Goal: Find specific page/section: Find specific page/section

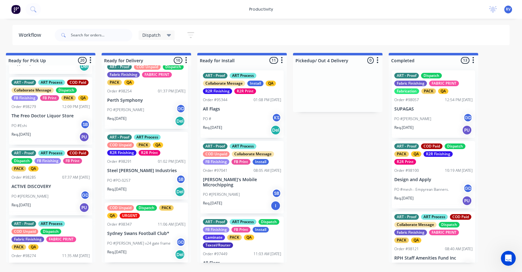
click at [428, 115] on div "PO #Peter Handgraaf GD" at bounding box center [434, 119] width 78 height 12
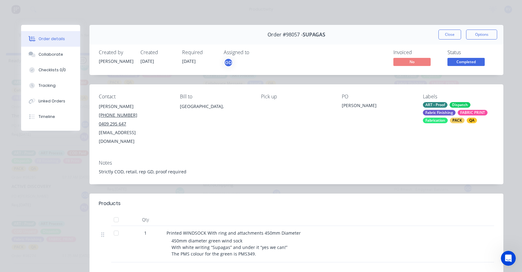
drag, startPoint x: 57, startPoint y: 55, endPoint x: 111, endPoint y: 72, distance: 57.1
click at [57, 54] on div "Collaborate" at bounding box center [51, 55] width 25 height 6
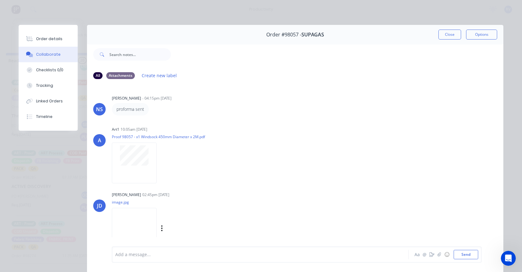
scroll to position [27, 0]
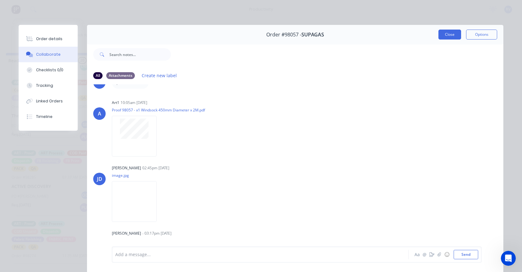
click at [439, 35] on button "Close" at bounding box center [450, 35] width 23 height 10
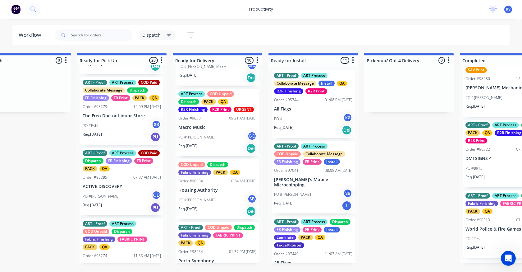
scroll to position [502, 0]
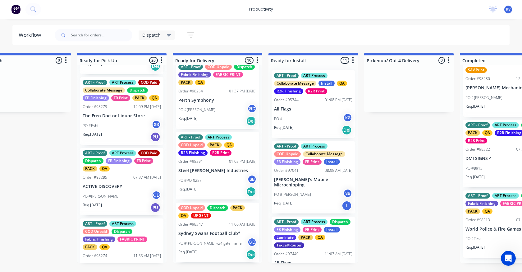
click at [229, 224] on div "11:06 AM [DATE]" at bounding box center [243, 224] width 28 height 6
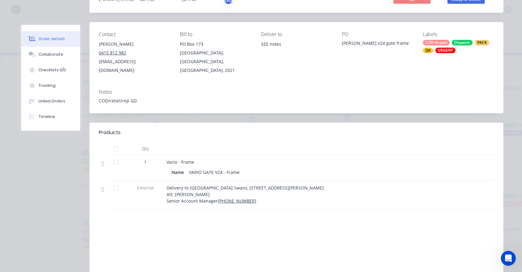
scroll to position [0, 0]
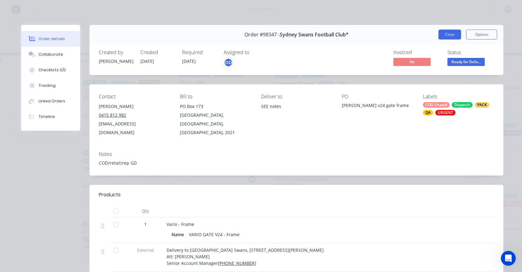
click at [450, 34] on button "Close" at bounding box center [450, 35] width 23 height 10
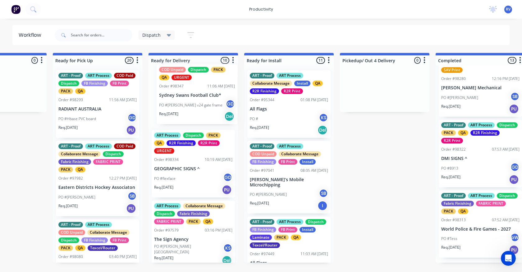
drag, startPoint x: 183, startPoint y: 231, endPoint x: 188, endPoint y: 89, distance: 142.2
click at [188, 89] on div "ART Process Dispatch PACK QA R2R Finishing R2R Print URGENT Order #98334 10:19 …" at bounding box center [194, 163] width 90 height 197
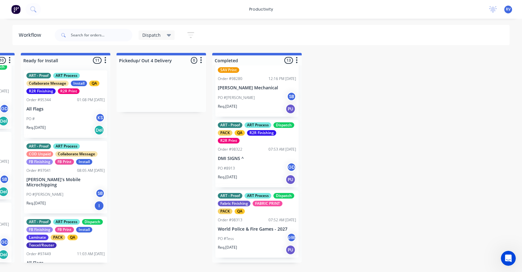
scroll to position [0, 762]
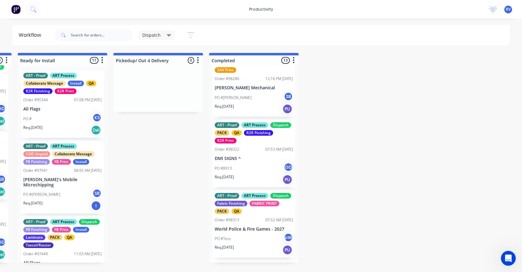
click at [252, 230] on div "ART - Proof ART Process Dispatch Fabric Finishing FABRIC PRINT PACK QA Order #9…" at bounding box center [253, 223] width 83 height 67
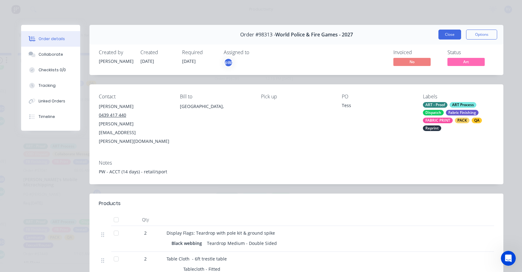
click at [447, 35] on button "Close" at bounding box center [450, 35] width 23 height 10
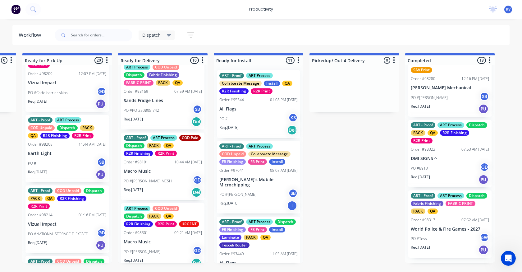
scroll to position [746, 0]
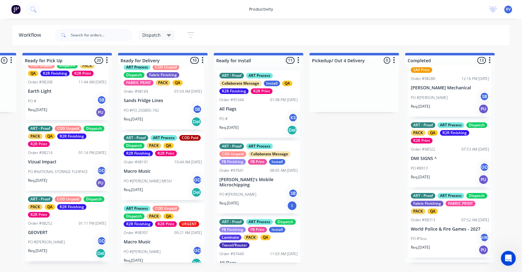
click at [65, 155] on div "Order #98214 01:16 PM 11/08/25" at bounding box center [67, 153] width 78 height 6
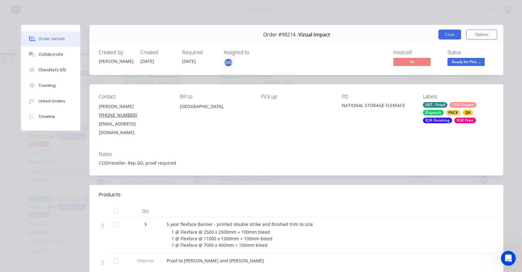
click at [446, 33] on button "Close" at bounding box center [450, 35] width 23 height 10
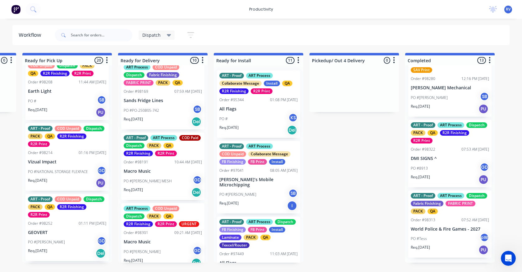
scroll to position [653, 0]
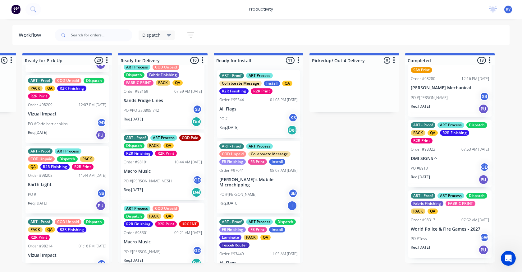
click at [62, 127] on p "PO #Carfe barrier skins" at bounding box center [48, 124] width 40 height 6
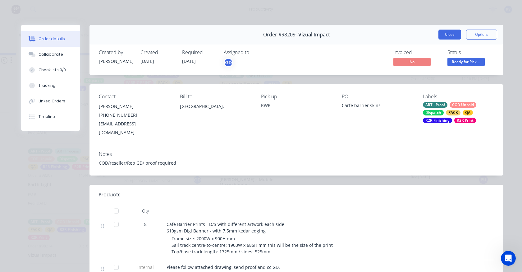
click at [451, 34] on button "Close" at bounding box center [450, 35] width 23 height 10
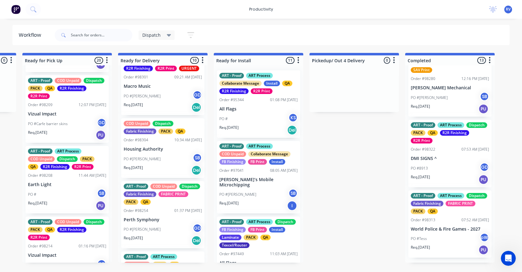
scroll to position [502, 0]
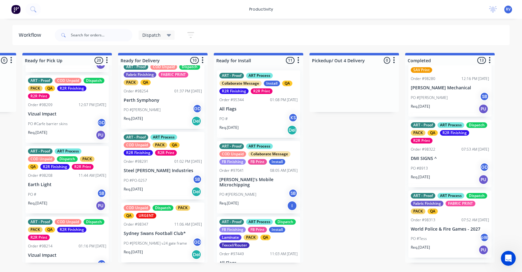
click at [164, 227] on div "COD Unpaid Dispatch PACK QA URGENT Order #98347 11:06 AM 25/08/25 Sydney Swans …" at bounding box center [162, 232] width 83 height 60
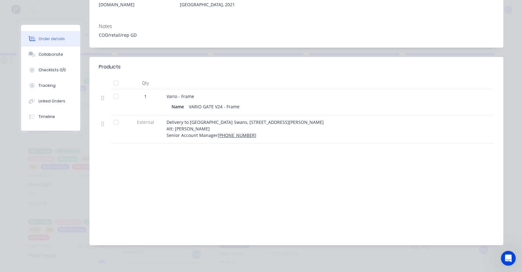
scroll to position [0, 0]
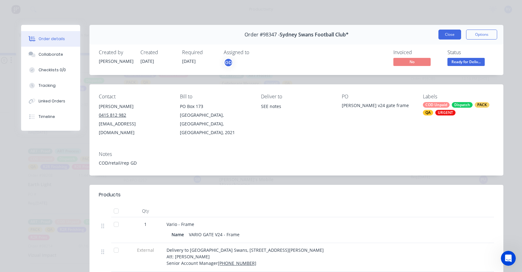
click at [447, 33] on button "Close" at bounding box center [450, 35] width 23 height 10
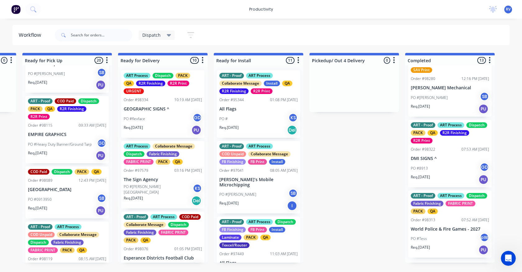
scroll to position [311, 0]
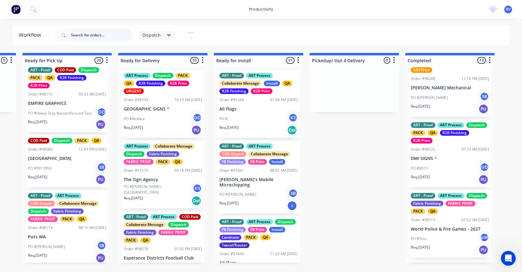
click at [88, 37] on input "text" at bounding box center [102, 35] width 62 height 12
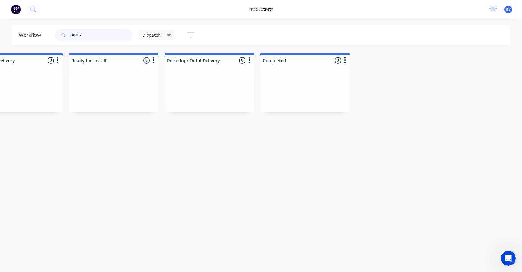
scroll to position [0, 719]
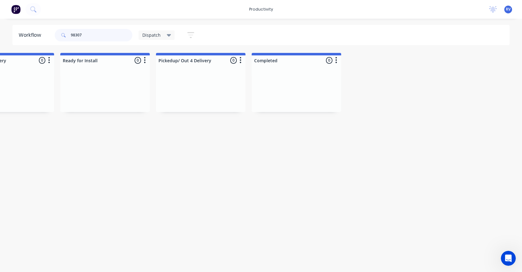
type input "98307"
click at [150, 34] on span "Dispatch" at bounding box center [151, 35] width 18 height 7
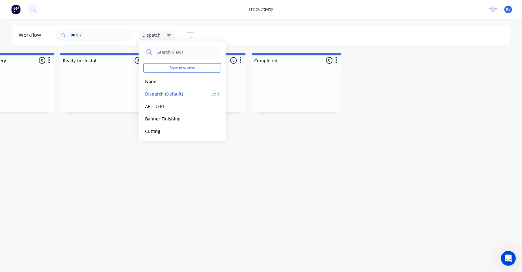
click at [164, 92] on button "Dispatch (Default)" at bounding box center [176, 93] width 66 height 7
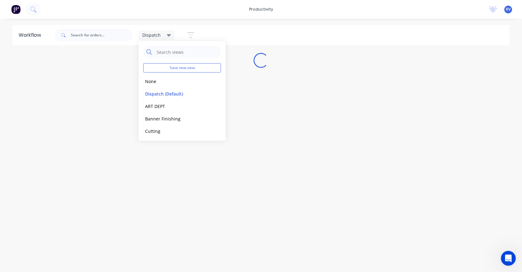
scroll to position [0, 0]
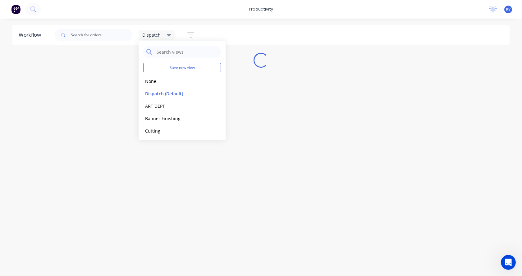
click at [114, 164] on div "Workflow Dispatch Save new view None edit Dispatch (Default) edit ART DEPT edit…" at bounding box center [261, 144] width 522 height 239
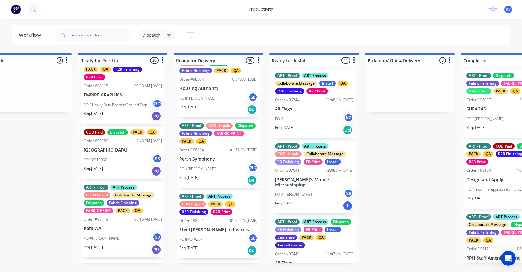
scroll to position [502, 0]
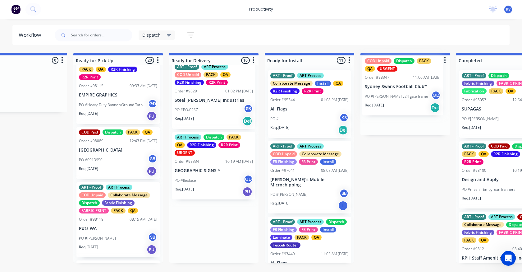
drag, startPoint x: 196, startPoint y: 232, endPoint x: 381, endPoint y: 84, distance: 237.3
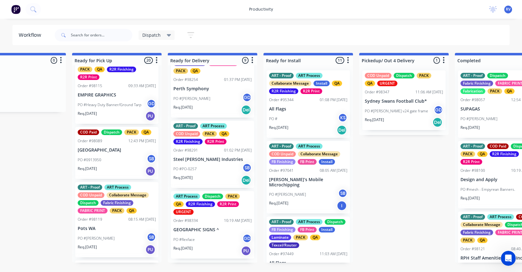
scroll to position [440, 0]
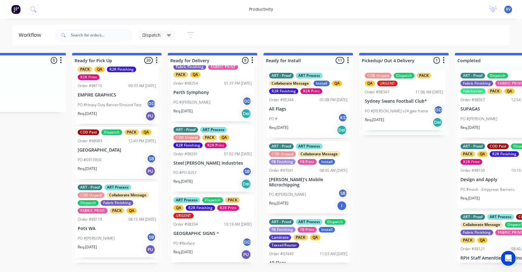
drag, startPoint x: 165, startPoint y: 271, endPoint x: 145, endPoint y: 272, distance: 20.2
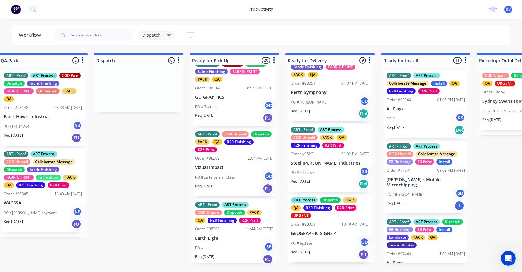
scroll to position [498, 0]
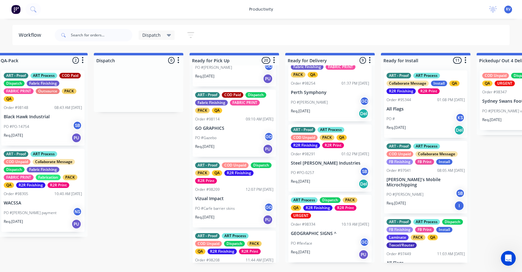
click at [231, 138] on div "PO #Gazebo GD" at bounding box center [234, 138] width 78 height 12
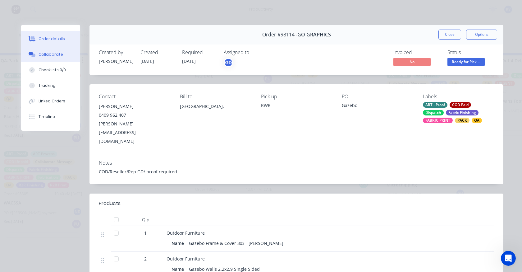
click at [52, 57] on div "Collaborate" at bounding box center [51, 55] width 25 height 6
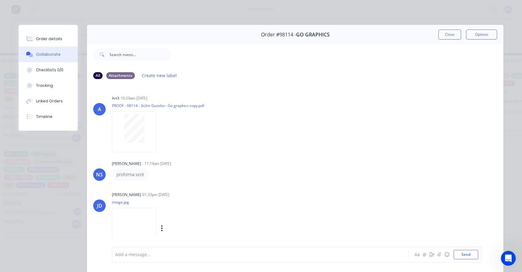
click at [129, 223] on img at bounding box center [134, 228] width 45 height 41
click at [447, 32] on button "Close" at bounding box center [450, 35] width 23 height 10
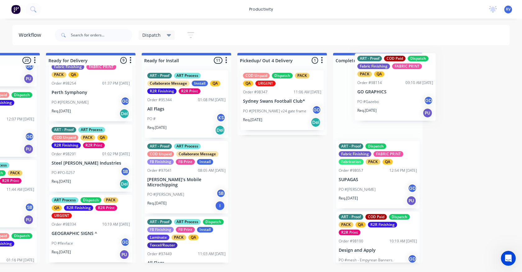
scroll to position [0, 641]
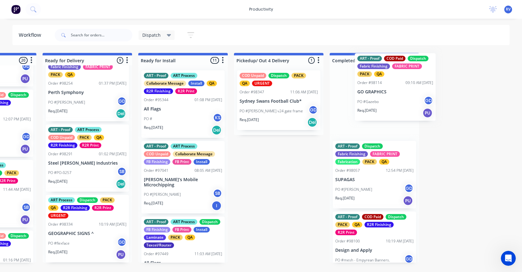
drag, startPoint x: 224, startPoint y: 140, endPoint x: 372, endPoint y: 98, distance: 154.5
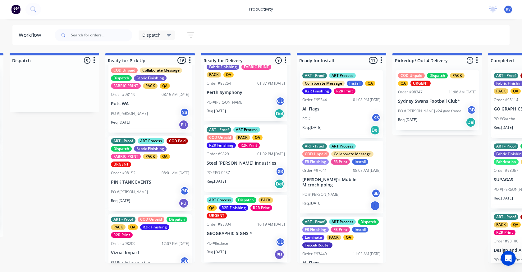
scroll to position [436, 0]
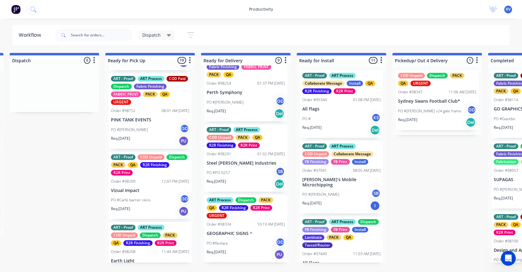
click at [148, 203] on p "PO #Carfe barrier skins" at bounding box center [131, 200] width 40 height 6
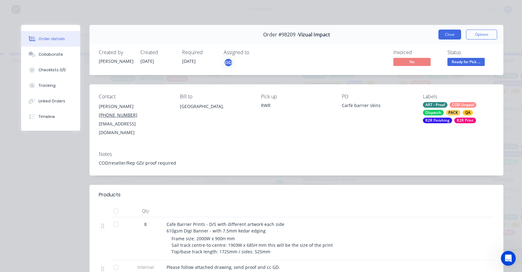
click at [442, 35] on button "Close" at bounding box center [450, 35] width 23 height 10
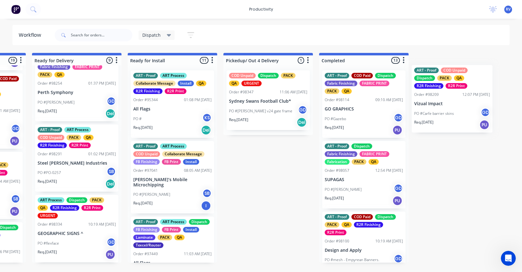
scroll to position [0, 657]
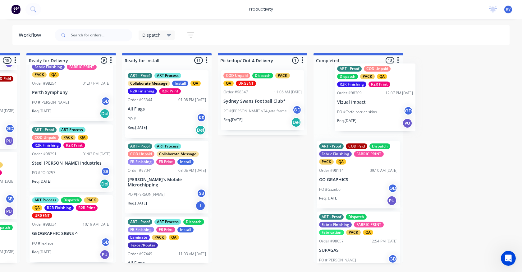
drag, startPoint x: 141, startPoint y: 207, endPoint x: 354, endPoint y: 107, distance: 234.8
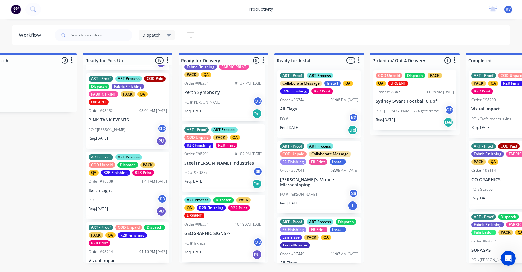
scroll to position [0, 479]
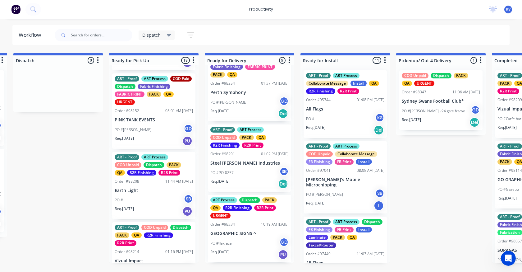
drag, startPoint x: 146, startPoint y: 35, endPoint x: 147, endPoint y: 39, distance: 4.8
click at [146, 35] on span "Dispatch" at bounding box center [151, 35] width 18 height 7
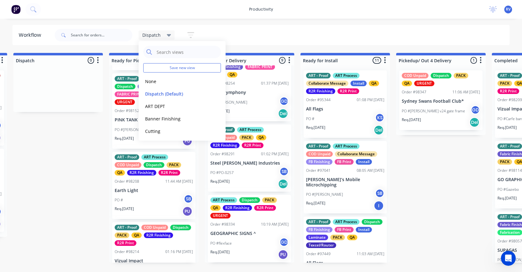
drag, startPoint x: 156, startPoint y: 84, endPoint x: 134, endPoint y: 71, distance: 24.8
click at [155, 83] on button "None" at bounding box center [176, 81] width 66 height 7
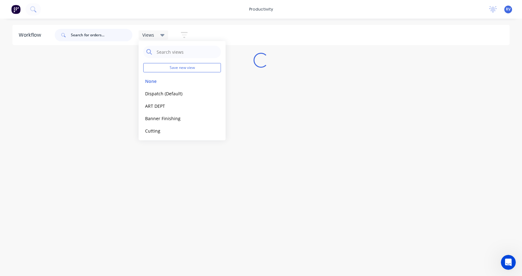
click at [83, 34] on input "text" at bounding box center [102, 35] width 62 height 12
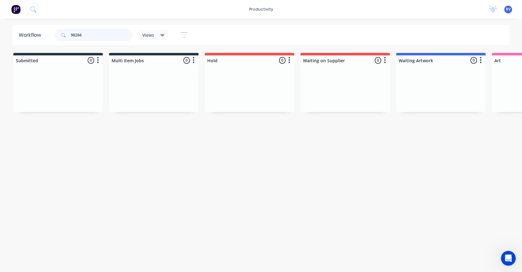
type input "98266"
click at [76, 234] on html "productivity productivity Workflow Planner Delivery Scheduling Timesheets No ne…" at bounding box center [261, 117] width 522 height 234
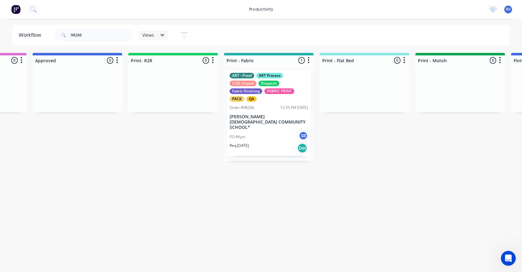
scroll to position [0, 703]
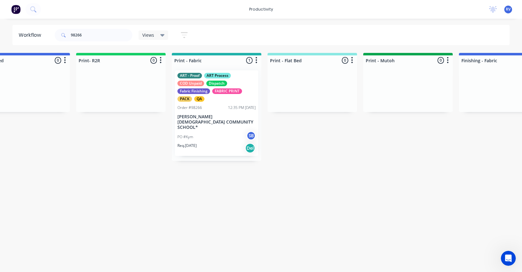
click at [212, 147] on div "Req. 21/08/25 Del" at bounding box center [217, 148] width 78 height 11
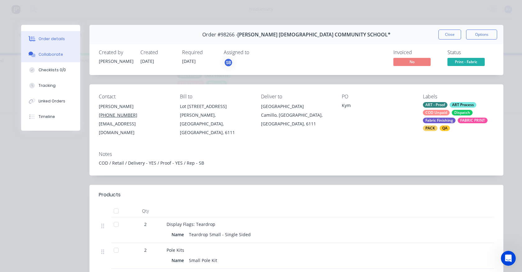
click at [40, 55] on div "Collaborate" at bounding box center [51, 55] width 25 height 6
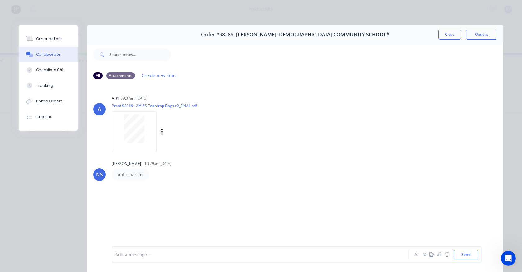
click at [119, 122] on div at bounding box center [134, 128] width 39 height 29
click at [448, 36] on button "Close" at bounding box center [450, 35] width 23 height 10
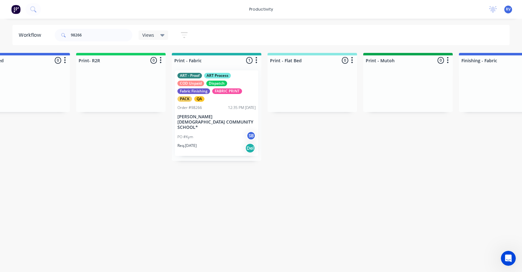
click at [152, 36] on span "Views" at bounding box center [148, 35] width 12 height 7
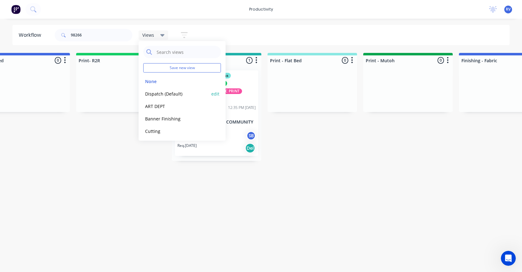
click at [170, 95] on button "Dispatch (Default)" at bounding box center [176, 93] width 66 height 7
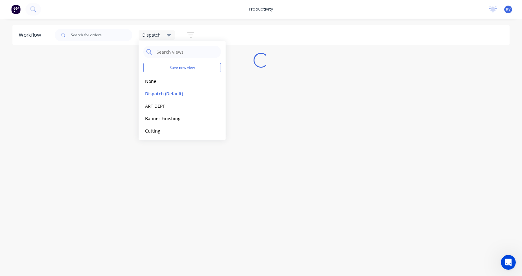
click at [174, 175] on div "Workflow Dispatch Save new view None edit Dispatch (Default) edit ART DEPT edit…" at bounding box center [261, 144] width 522 height 239
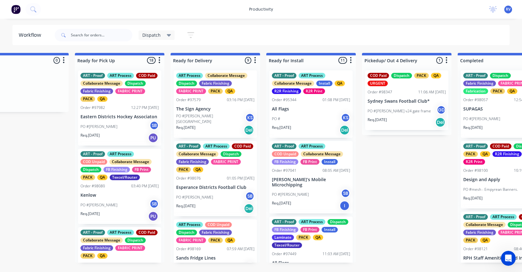
scroll to position [0, 514]
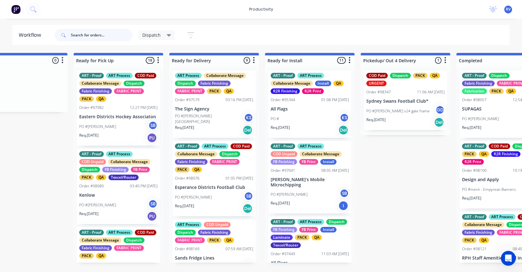
click at [85, 35] on input "text" at bounding box center [102, 35] width 62 height 12
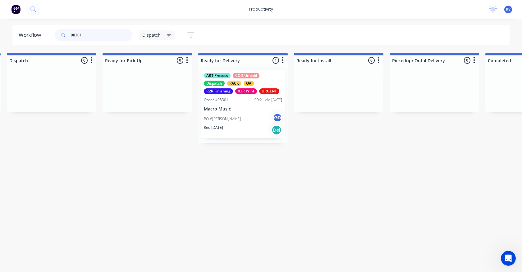
scroll to position [0, 493]
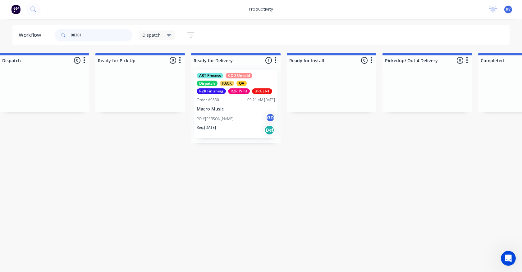
type input "98301"
click at [227, 126] on div "Req. 20/08/25 Del" at bounding box center [236, 130] width 78 height 11
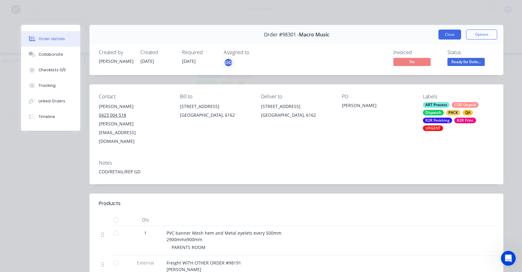
click at [454, 34] on button "Close" at bounding box center [450, 35] width 23 height 10
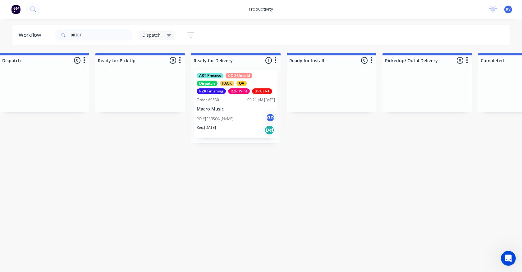
click at [150, 32] on span "Dispatch" at bounding box center [151, 35] width 18 height 7
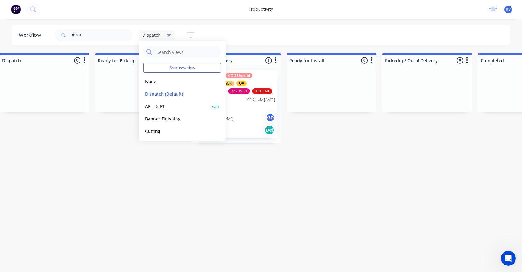
click at [161, 95] on button "Dispatch (Default)" at bounding box center [176, 93] width 66 height 7
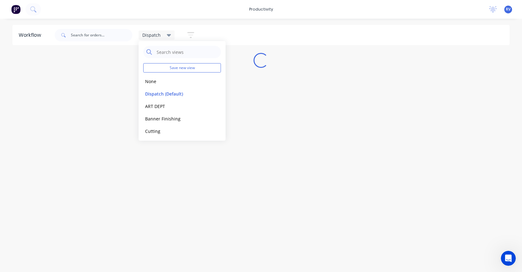
scroll to position [0, 0]
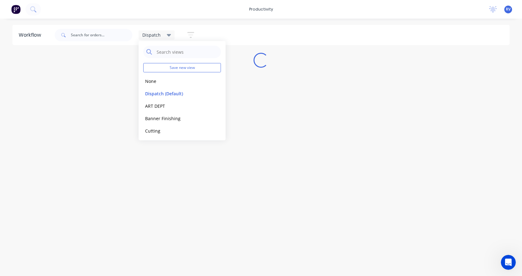
click at [165, 178] on div "Workflow Dispatch Save new view None edit Dispatch (Default) edit ART DEPT edit…" at bounding box center [261, 144] width 522 height 239
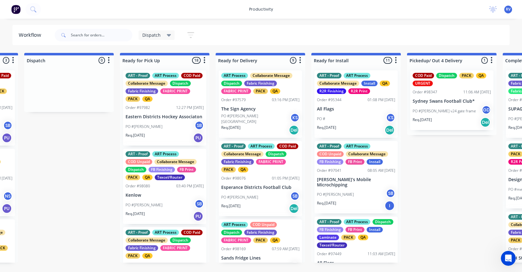
scroll to position [0, 471]
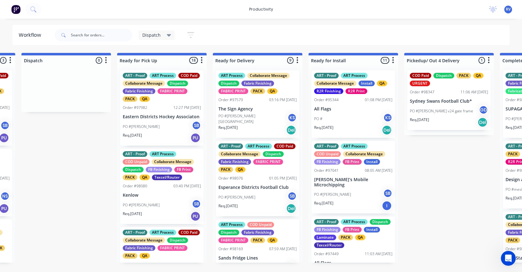
click at [160, 114] on p "Eastern Districts Hockey Associaton" at bounding box center [162, 116] width 78 height 5
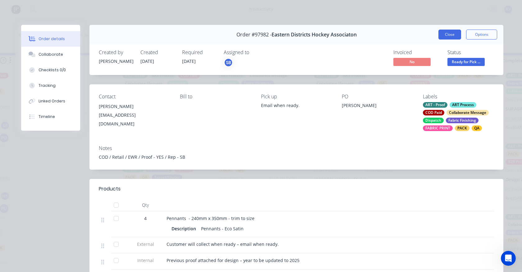
click at [446, 38] on button "Close" at bounding box center [450, 35] width 23 height 10
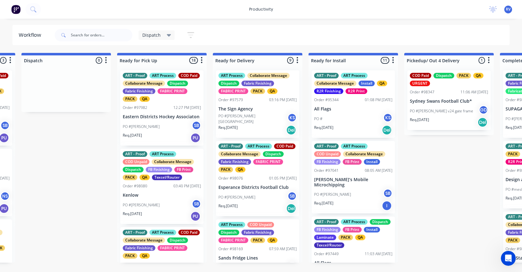
click at [159, 131] on div "PO #Maxine SB" at bounding box center [162, 127] width 78 height 12
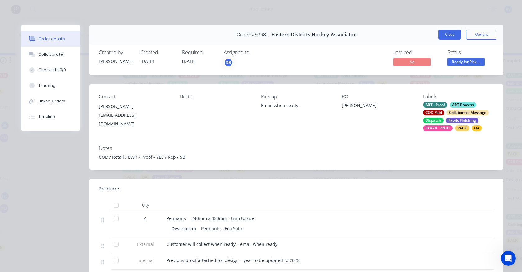
click at [456, 35] on button "Close" at bounding box center [450, 35] width 23 height 10
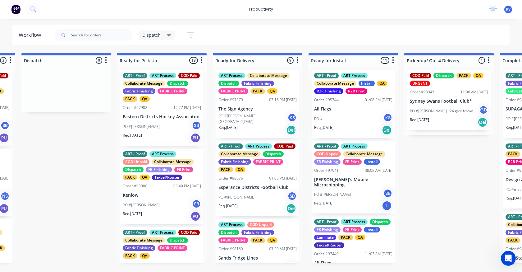
click at [148, 129] on div "PO #Maxine SB" at bounding box center [162, 127] width 78 height 12
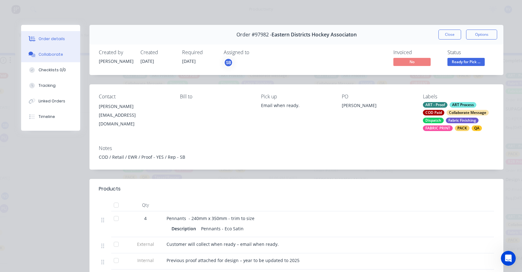
click at [55, 54] on div "Collaborate" at bounding box center [51, 55] width 25 height 6
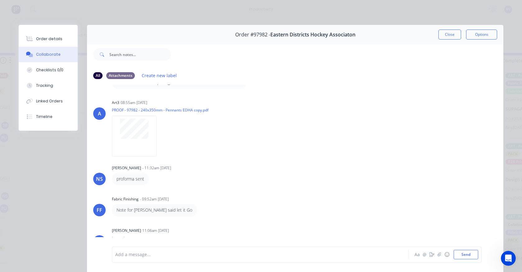
scroll to position [161, 0]
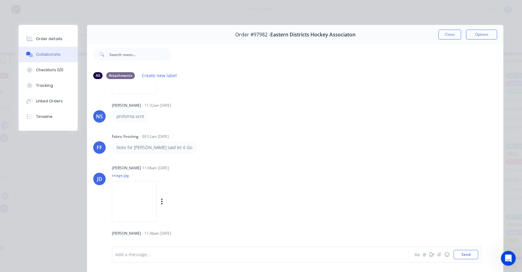
click at [145, 193] on img at bounding box center [134, 201] width 45 height 41
drag, startPoint x: 448, startPoint y: 36, endPoint x: 426, endPoint y: 40, distance: 22.5
click at [446, 36] on button "Close" at bounding box center [450, 35] width 23 height 10
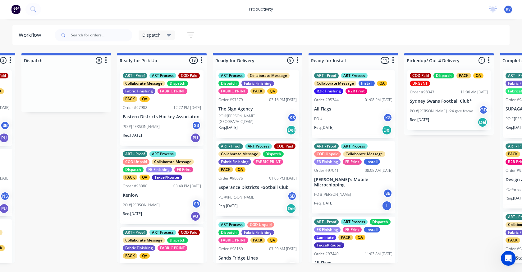
click at [146, 194] on p "Kenlow" at bounding box center [162, 194] width 78 height 5
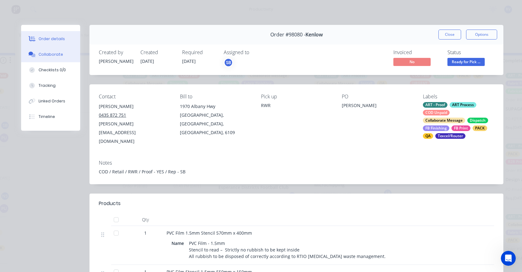
click at [39, 56] on div "Collaborate" at bounding box center [51, 55] width 25 height 6
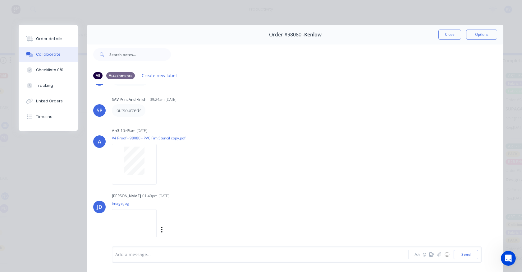
scroll to position [188, 0]
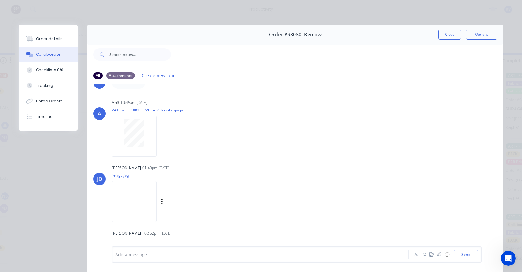
click at [131, 198] on img at bounding box center [134, 201] width 45 height 41
click at [448, 33] on button "Close" at bounding box center [450, 35] width 23 height 10
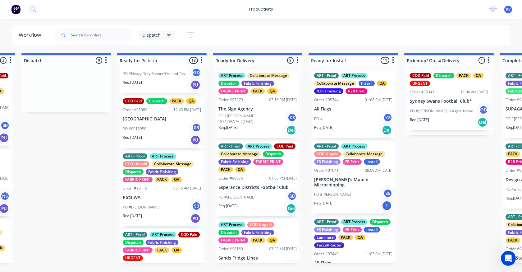
scroll to position [373, 0]
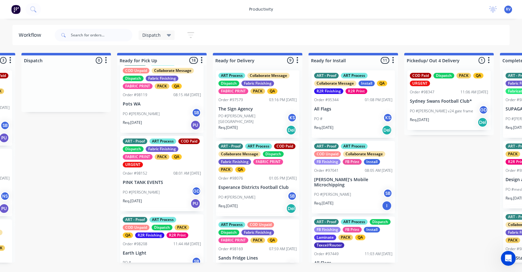
click at [157, 182] on div "ART - Proof ART Process COD Paid Dispatch Fabric Finishing FABRIC PRINT PACK QA…" at bounding box center [161, 173] width 83 height 75
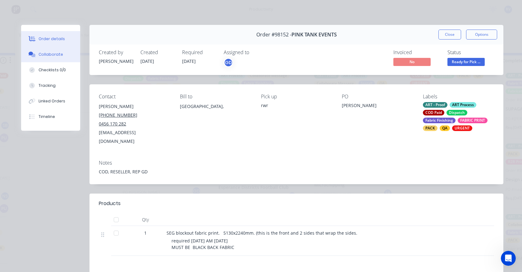
click at [45, 54] on div "Collaborate" at bounding box center [51, 55] width 25 height 6
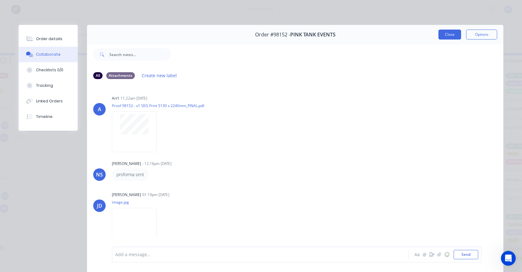
click at [455, 37] on button "Close" at bounding box center [450, 35] width 23 height 10
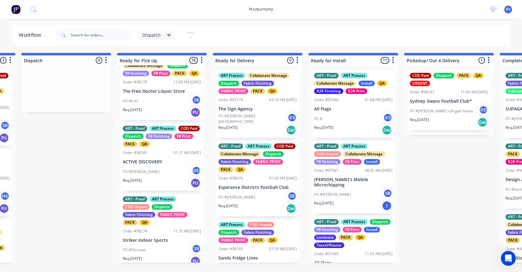
scroll to position [777, 0]
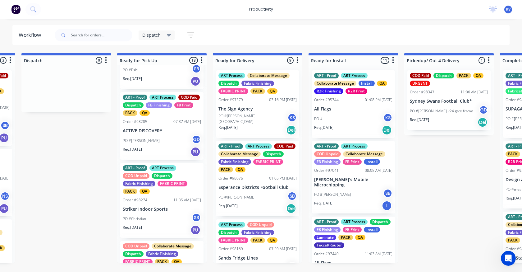
click at [163, 157] on div "Req. 21/08/25 PU" at bounding box center [162, 151] width 78 height 11
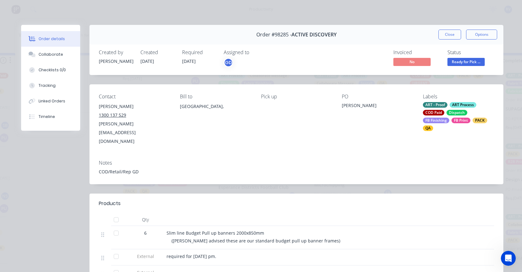
drag, startPoint x: 453, startPoint y: 37, endPoint x: 409, endPoint y: 50, distance: 46.6
click at [449, 37] on button "Close" at bounding box center [450, 35] width 23 height 10
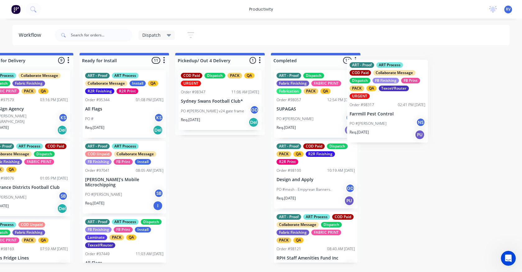
scroll to position [0, 701]
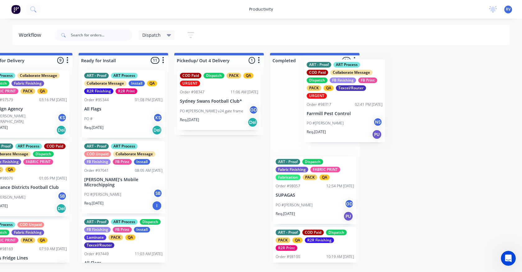
drag, startPoint x: 157, startPoint y: 157, endPoint x: 324, endPoint y: 121, distance: 170.5
click at [324, 122] on div "Submitted 1 Sort By Created date Required date Order number Customer name Most …" at bounding box center [489, 158] width 2389 height 210
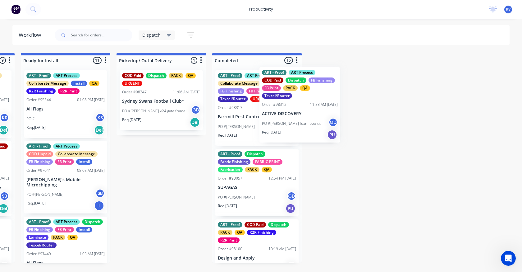
scroll to position [0, 790]
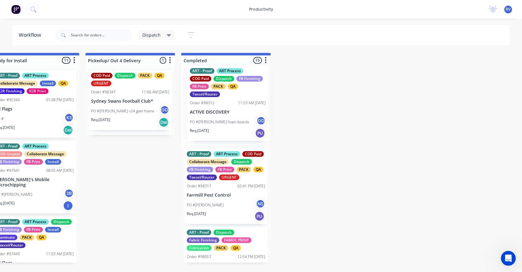
drag, startPoint x: 189, startPoint y: 179, endPoint x: 203, endPoint y: 112, distance: 69.0
click at [203, 112] on div "Submitted 1 Sort By Created date Required date Order number Customer name Most …" at bounding box center [400, 158] width 2389 height 210
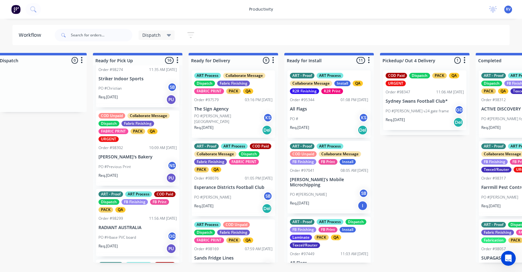
scroll to position [845, 0]
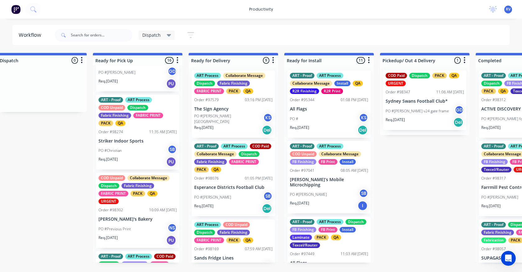
click at [125, 228] on div "COD Unpaid Collaborate Message Dispatch Fabric Finishing FABRIC PRINT PACK QA U…" at bounding box center [137, 210] width 83 height 75
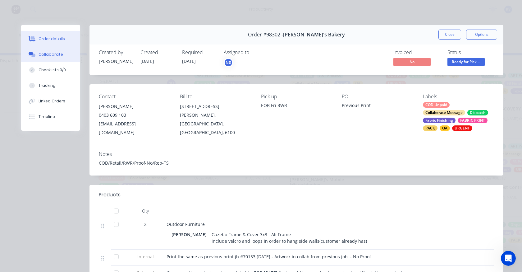
click at [49, 56] on div "Collaborate" at bounding box center [51, 55] width 25 height 6
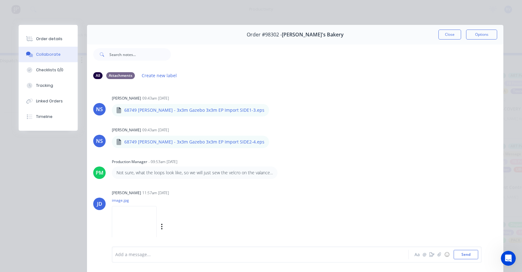
click at [141, 210] on img at bounding box center [134, 226] width 45 height 41
click at [452, 35] on button "Close" at bounding box center [450, 35] width 23 height 10
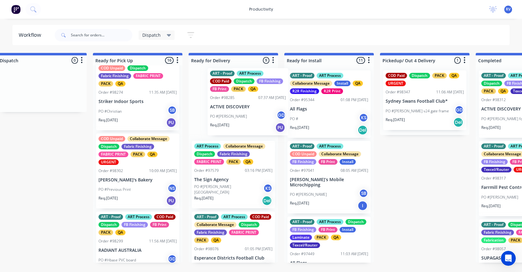
scroll to position [814, 0]
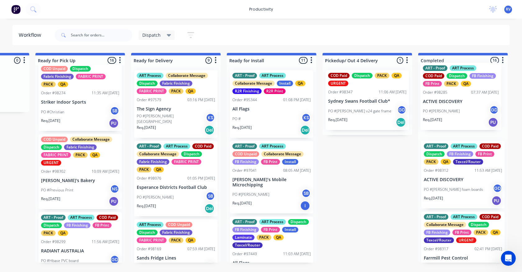
drag, startPoint x: 129, startPoint y: 112, endPoint x: 451, endPoint y: 105, distance: 322.5
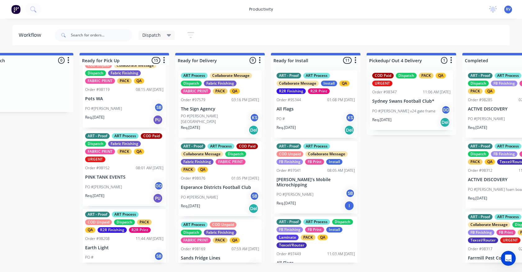
scroll to position [347, 0]
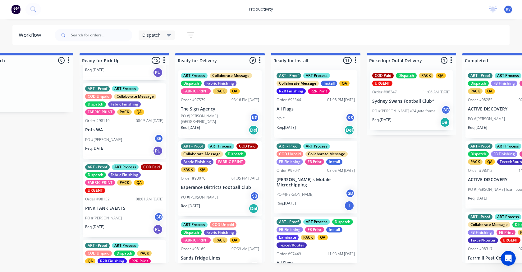
click at [118, 209] on div "ART - Proof ART Process COD Paid Dispatch Fabric Finishing FABRIC PRINT PACK QA…" at bounding box center [124, 199] width 83 height 75
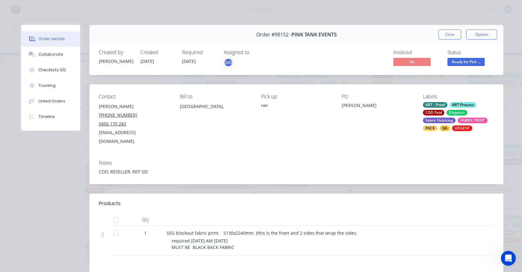
scroll to position [31, 0]
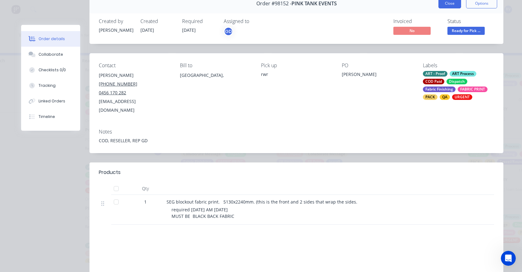
click at [443, 2] on button "Close" at bounding box center [450, 3] width 23 height 10
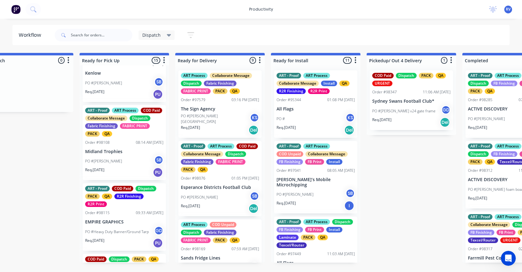
scroll to position [60, 0]
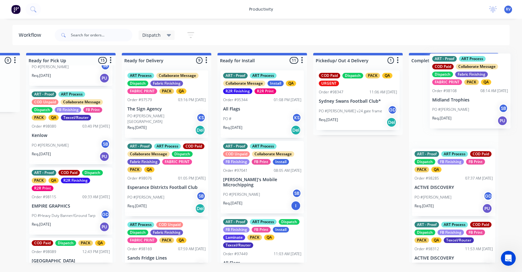
drag, startPoint x: 102, startPoint y: 210, endPoint x: 442, endPoint y: 96, distance: 358.8
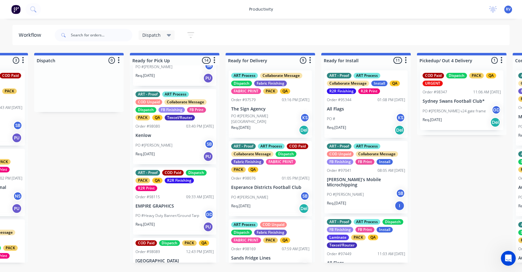
scroll to position [0, 452]
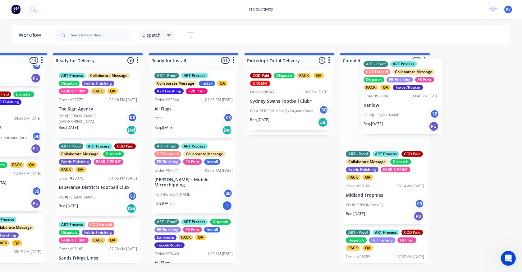
drag, startPoint x: 174, startPoint y: 141, endPoint x: 397, endPoint y: 110, distance: 225.3
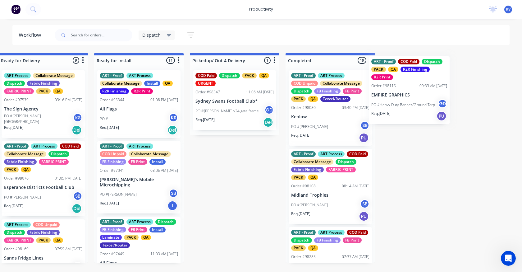
scroll to position [0, 687]
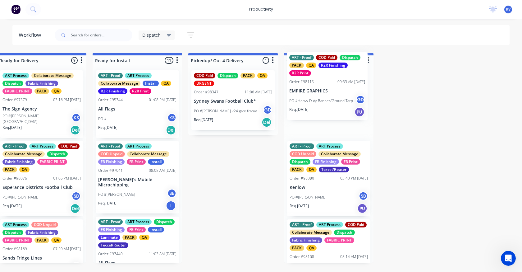
drag, startPoint x: 152, startPoint y: 127, endPoint x: 328, endPoint y: 92, distance: 179.9
click at [330, 91] on div "Submitted 1 Sort By Created date Required date Order number Customer name Most …" at bounding box center [503, 158] width 2389 height 210
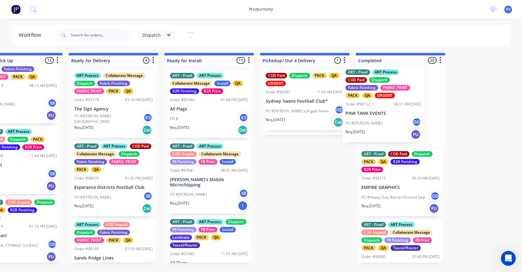
scroll to position [0, 615]
drag, startPoint x: 156, startPoint y: 167, endPoint x: 396, endPoint y: 99, distance: 249.3
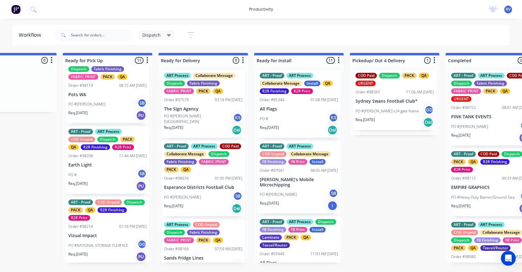
scroll to position [0, 524]
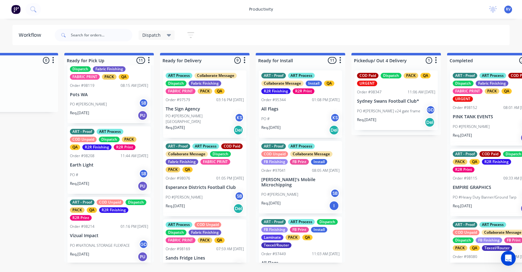
click at [197, 197] on div "PO #Kate SB" at bounding box center [205, 197] width 78 height 12
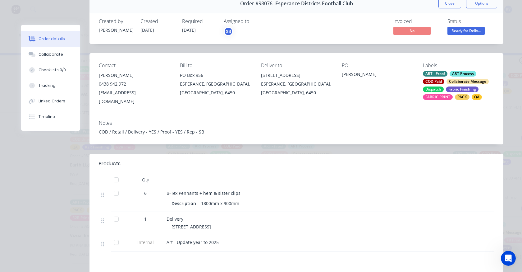
scroll to position [0, 0]
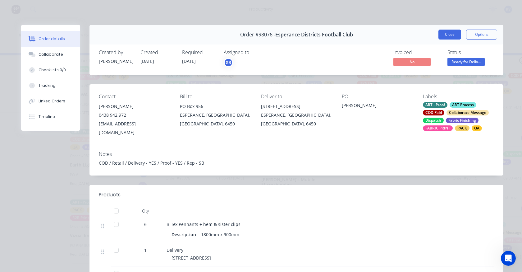
click at [442, 38] on button "Close" at bounding box center [450, 35] width 23 height 10
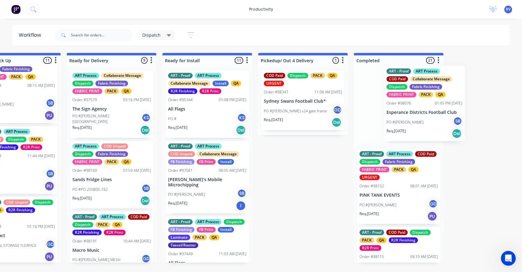
drag, startPoint x: 197, startPoint y: 187, endPoint x: 387, endPoint y: 108, distance: 206.2
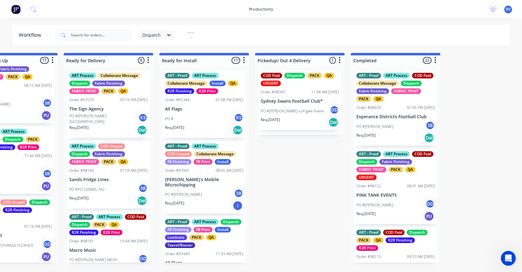
click at [103, 178] on p "Sands Fridge Lines" at bounding box center [108, 179] width 78 height 5
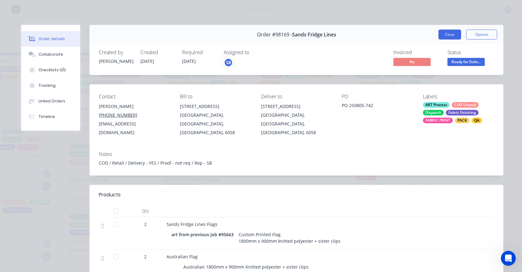
click at [451, 34] on button "Close" at bounding box center [450, 35] width 23 height 10
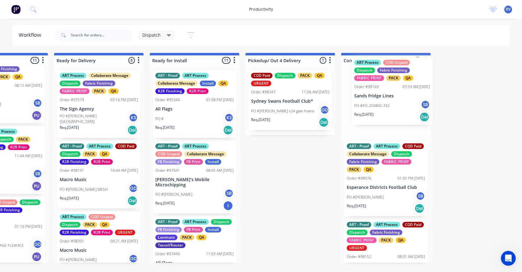
drag, startPoint x: 99, startPoint y: 182, endPoint x: 368, endPoint y: 100, distance: 280.1
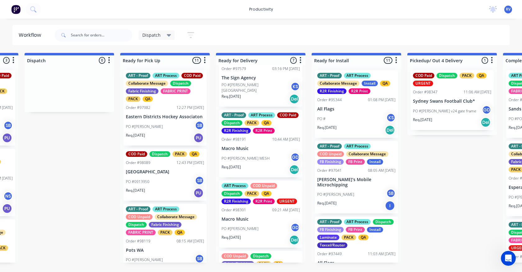
scroll to position [0, 0]
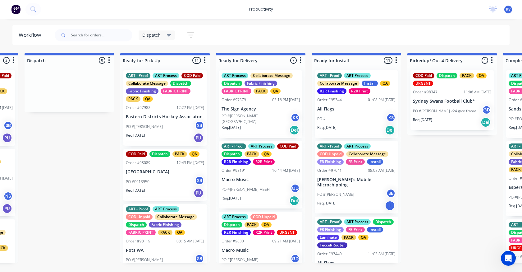
click at [265, 116] on div "PO #HN Osborne Park KS" at bounding box center [261, 119] width 78 height 12
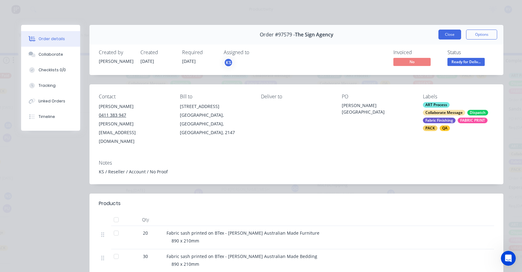
click at [446, 37] on button "Close" at bounding box center [450, 35] width 23 height 10
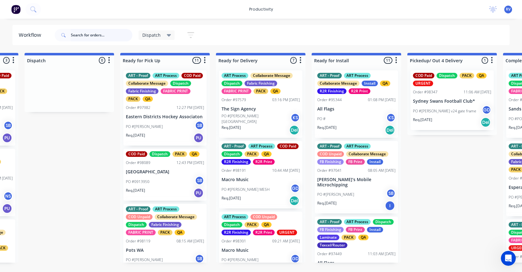
click at [95, 37] on input "text" at bounding box center [102, 35] width 62 height 12
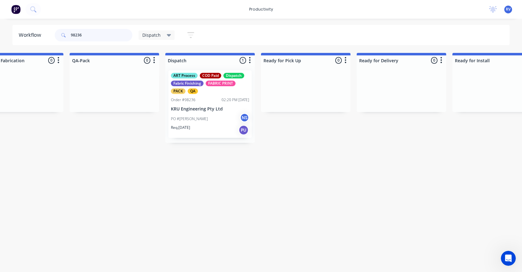
scroll to position [0, 333]
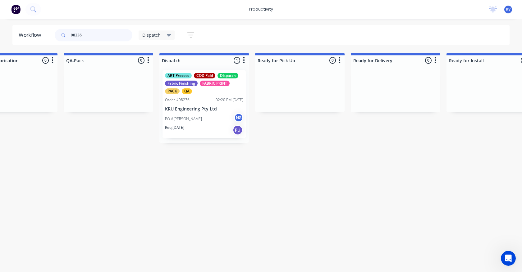
type input "98236"
click at [192, 115] on div "PO #Cathy NS" at bounding box center [204, 119] width 78 height 12
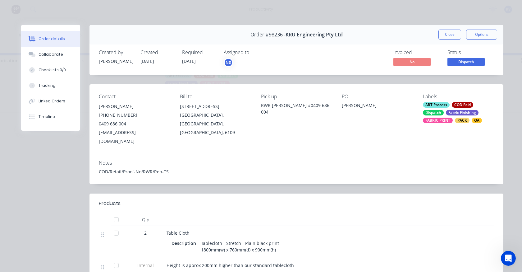
drag, startPoint x: 447, startPoint y: 36, endPoint x: 443, endPoint y: 37, distance: 4.8
click at [447, 36] on button "Close" at bounding box center [450, 35] width 23 height 10
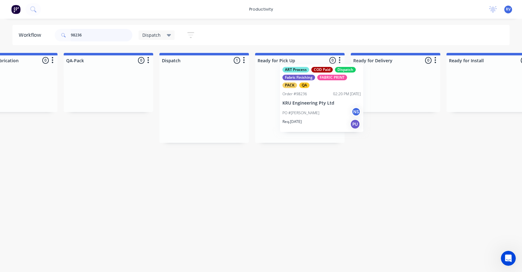
drag, startPoint x: 195, startPoint y: 114, endPoint x: 312, endPoint y: 105, distance: 117.9
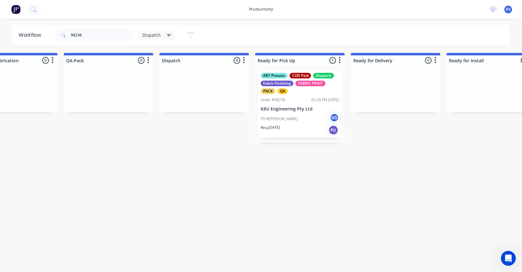
click at [156, 35] on span "Dispatch" at bounding box center [151, 35] width 18 height 7
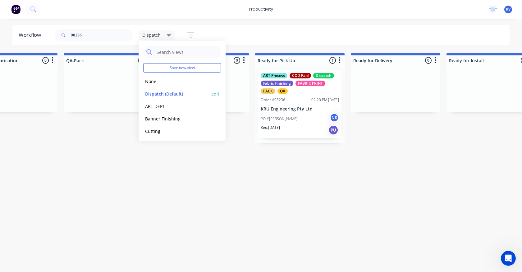
click at [169, 94] on button "Dispatch (Default)" at bounding box center [176, 93] width 66 height 7
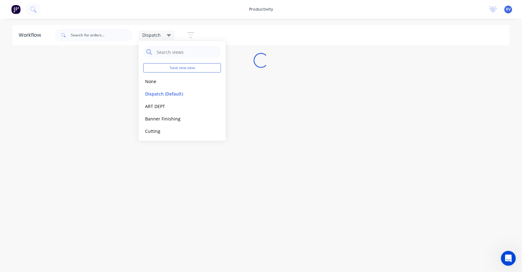
scroll to position [0, 0]
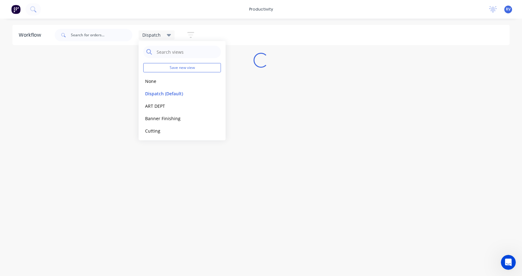
click at [159, 153] on div "Workflow Dispatch Save new view None edit Dispatch (Default) edit ART DEPT edit…" at bounding box center [261, 144] width 522 height 239
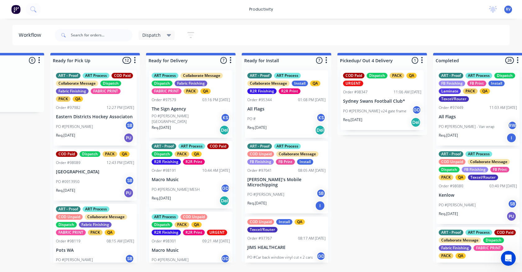
scroll to position [0, 540]
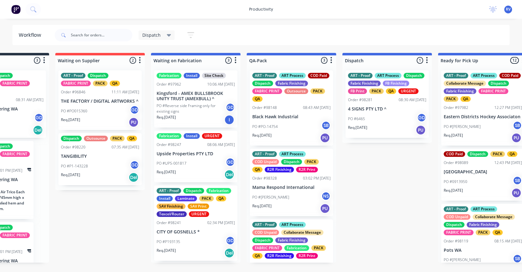
scroll to position [0, 259]
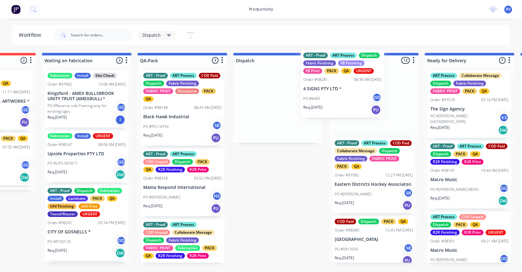
drag, startPoint x: 261, startPoint y: 107, endPoint x: 333, endPoint y: 88, distance: 74.3
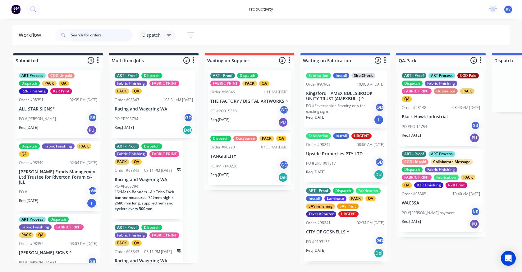
click at [77, 35] on input "text" at bounding box center [102, 35] width 62 height 12
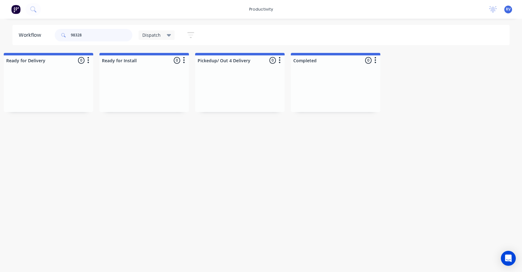
scroll to position [0, 587]
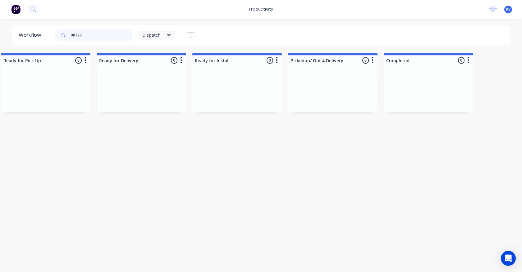
type input "98328"
click at [154, 36] on span "Dispatch" at bounding box center [151, 35] width 18 height 7
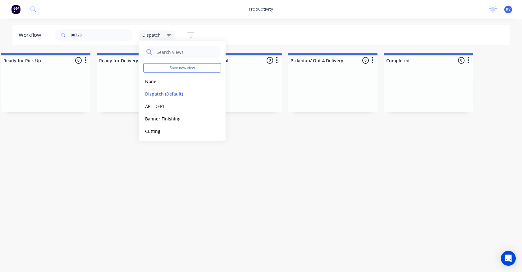
drag, startPoint x: 150, startPoint y: 82, endPoint x: 118, endPoint y: 73, distance: 33.7
click at [149, 82] on button "None" at bounding box center [176, 81] width 66 height 7
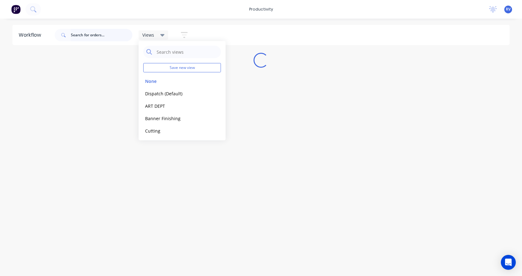
click at [83, 36] on input "text" at bounding box center [102, 35] width 62 height 12
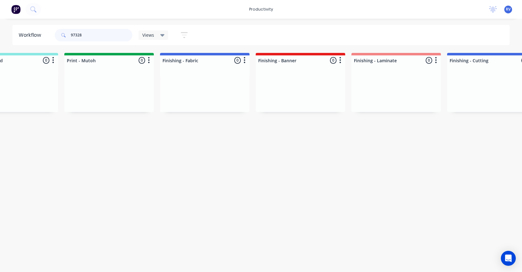
scroll to position [0, 975]
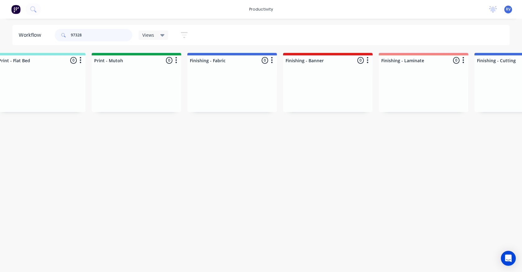
click at [75, 35] on input "97328" at bounding box center [102, 35] width 62 height 12
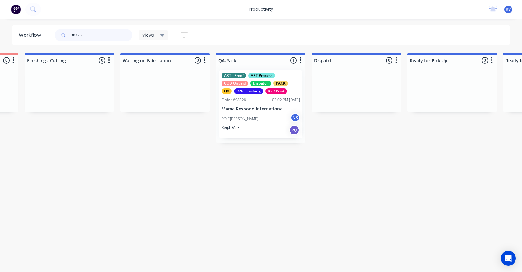
scroll to position [0, 1430]
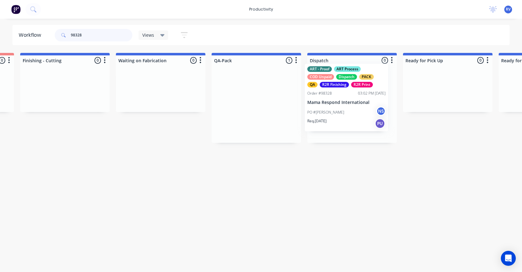
drag, startPoint x: 257, startPoint y: 99, endPoint x: 336, endPoint y: 95, distance: 79.1
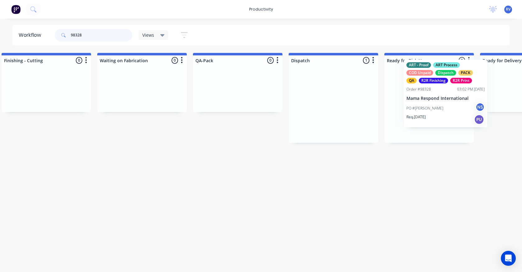
scroll to position [0, 1473]
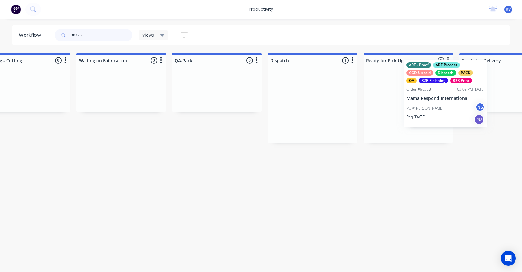
drag, startPoint x: 339, startPoint y: 101, endPoint x: 435, endPoint y: 90, distance: 96.3
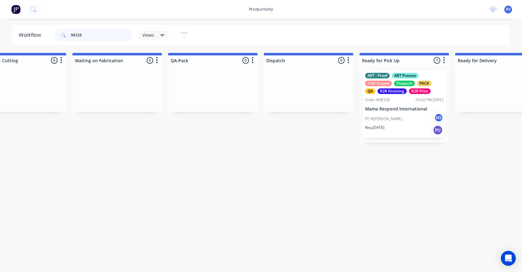
type input "98328"
click at [148, 37] on span "Views" at bounding box center [148, 35] width 12 height 7
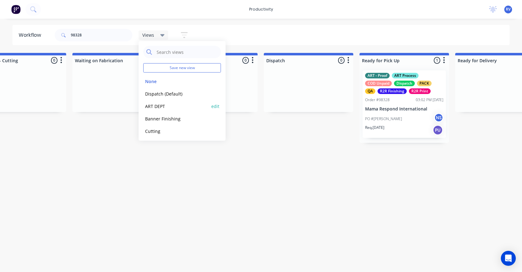
drag, startPoint x: 158, startPoint y: 92, endPoint x: 154, endPoint y: 101, distance: 9.5
click at [158, 92] on button "Dispatch (Default)" at bounding box center [176, 93] width 66 height 7
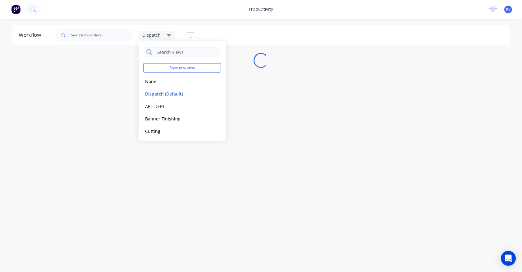
scroll to position [0, 0]
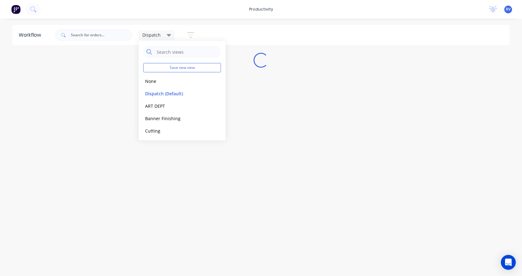
drag, startPoint x: 122, startPoint y: 160, endPoint x: 138, endPoint y: 145, distance: 22.4
click at [123, 159] on div "Workflow Dispatch Save new view None edit Dispatch (Default) edit ART DEPT edit…" at bounding box center [261, 144] width 522 height 239
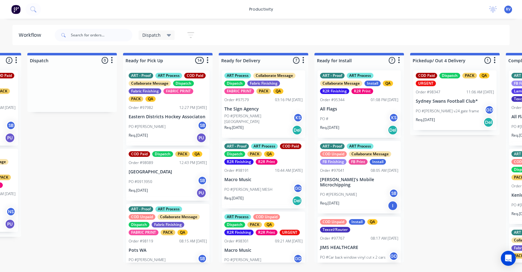
scroll to position [0, 482]
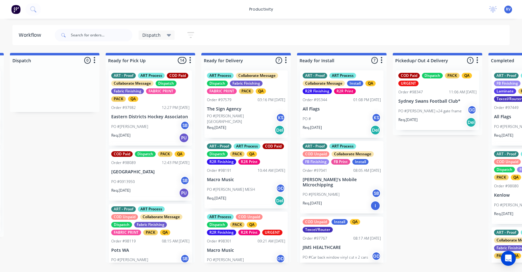
click at [152, 132] on div "PO #Maxine SB" at bounding box center [150, 127] width 78 height 12
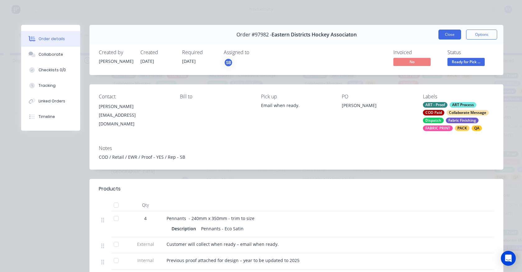
click at [449, 38] on button "Close" at bounding box center [450, 35] width 23 height 10
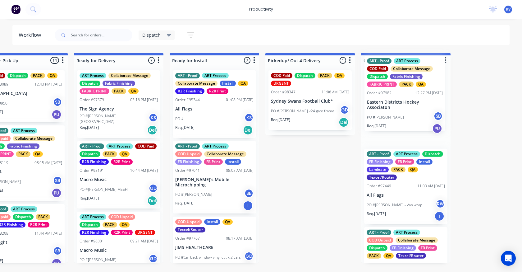
scroll to position [0, 612]
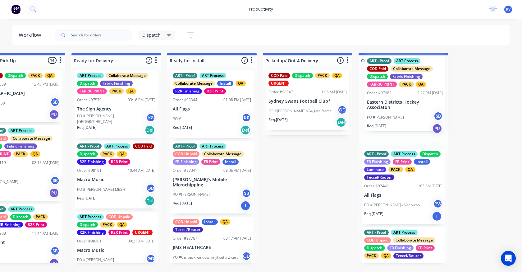
drag, startPoint x: 148, startPoint y: 122, endPoint x: 406, endPoint y: 105, distance: 258.3
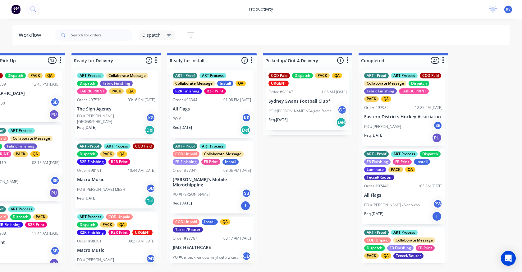
click at [397, 119] on div "ART - Proof ART Process COD Paid Collaborate Message Dispatch Fabric Finishing …" at bounding box center [403, 107] width 83 height 75
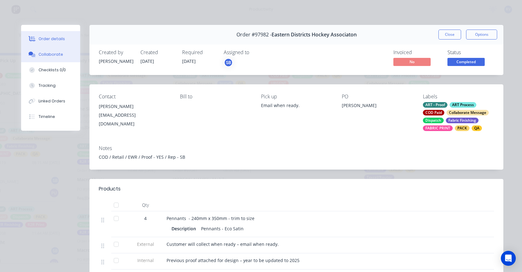
click at [48, 52] on div "Collaborate" at bounding box center [51, 55] width 25 height 6
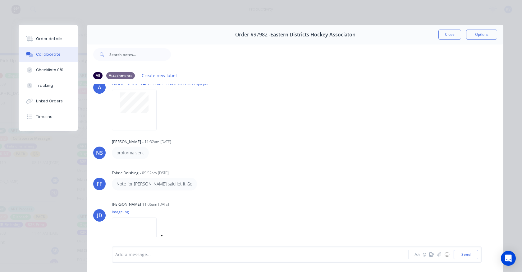
scroll to position [161, 0]
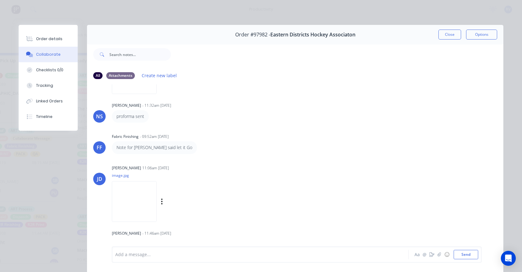
click at [131, 202] on img at bounding box center [134, 201] width 45 height 41
click at [441, 35] on button "Close" at bounding box center [450, 35] width 23 height 10
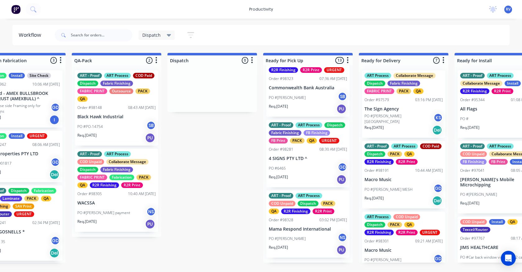
scroll to position [0, 323]
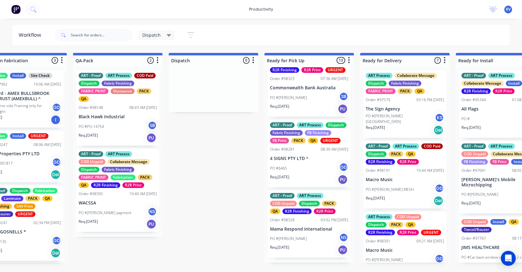
click at [108, 188] on div "ART - Proof ART Process COD Unpaid Collaborate Message Dispatch Fabric Finishin…" at bounding box center [117, 190] width 83 height 83
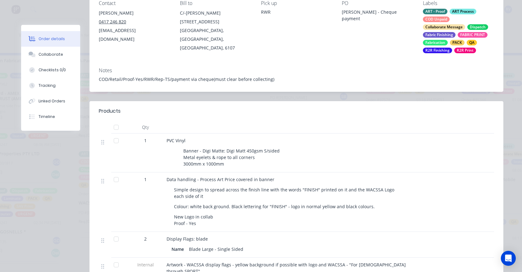
scroll to position [0, 0]
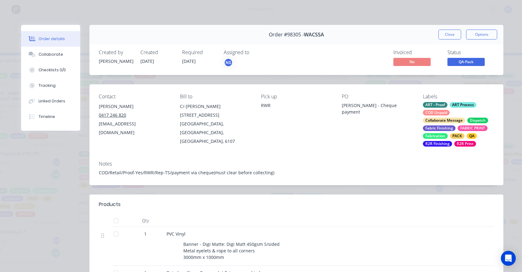
drag, startPoint x: 446, startPoint y: 36, endPoint x: 345, endPoint y: 48, distance: 101.7
click at [446, 36] on button "Close" at bounding box center [450, 35] width 23 height 10
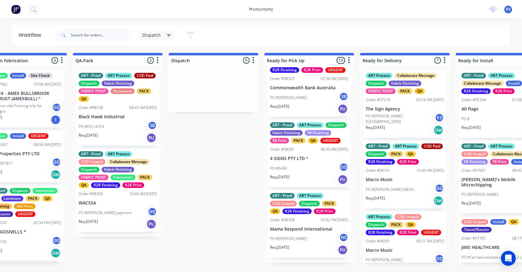
click at [406, 189] on div "PO #ROSS MESH GD" at bounding box center [405, 189] width 78 height 12
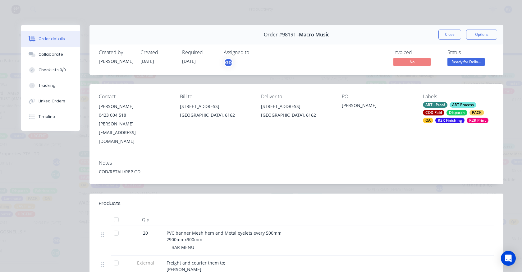
scroll to position [31, 0]
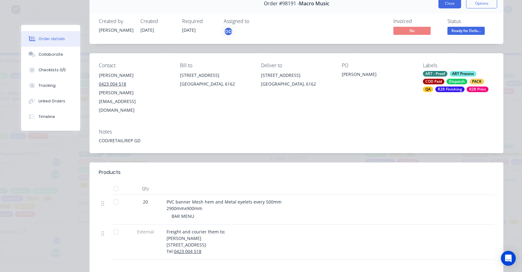
click at [444, 6] on button "Close" at bounding box center [450, 3] width 23 height 10
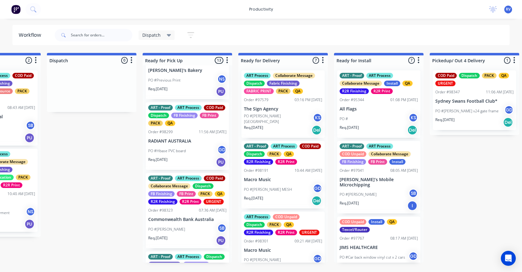
scroll to position [579, 0]
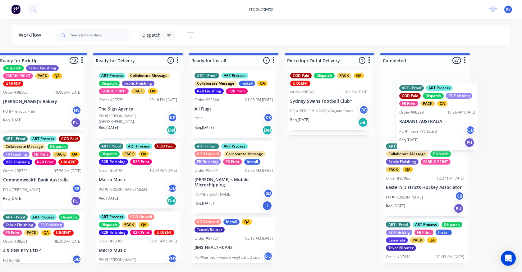
drag, startPoint x: 169, startPoint y: 185, endPoint x: 405, endPoint y: 103, distance: 249.8
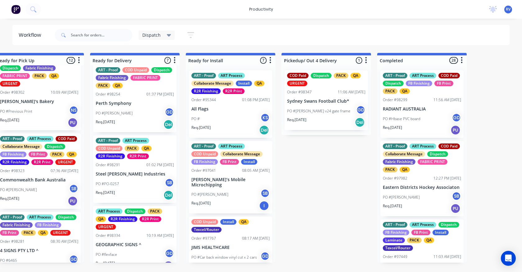
scroll to position [291, 0]
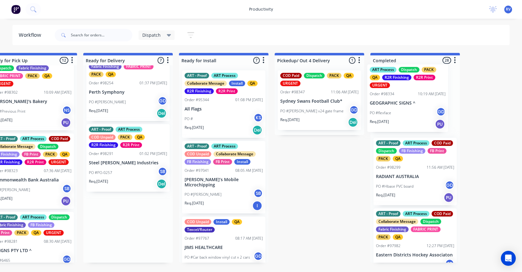
drag, startPoint x: 133, startPoint y: 237, endPoint x: 411, endPoint y: 103, distance: 308.4
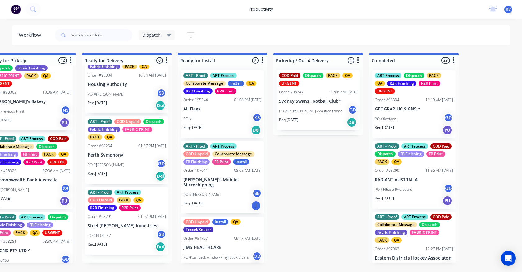
scroll to position [220, 0]
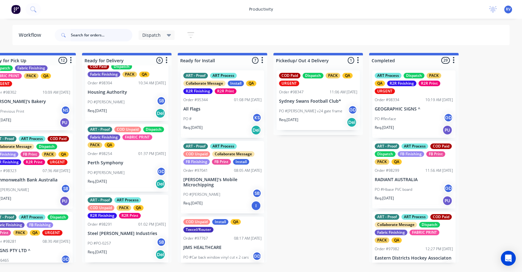
click at [87, 34] on input "text" at bounding box center [102, 35] width 62 height 12
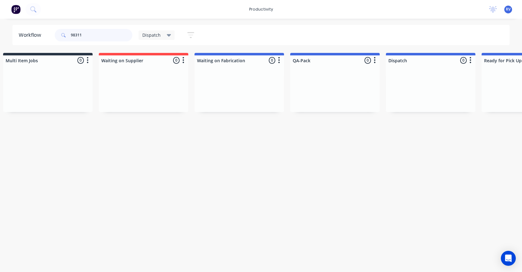
scroll to position [0, 0]
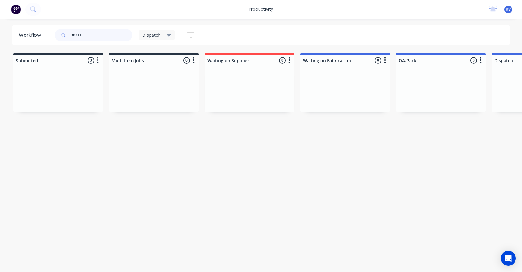
type input "98311"
drag, startPoint x: 151, startPoint y: 33, endPoint x: 151, endPoint y: 37, distance: 4.0
click at [151, 34] on span "Dispatch" at bounding box center [151, 35] width 18 height 7
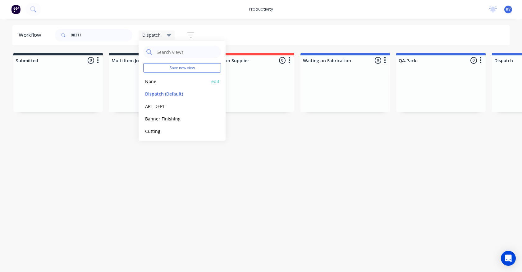
click at [151, 79] on button "None" at bounding box center [176, 81] width 66 height 7
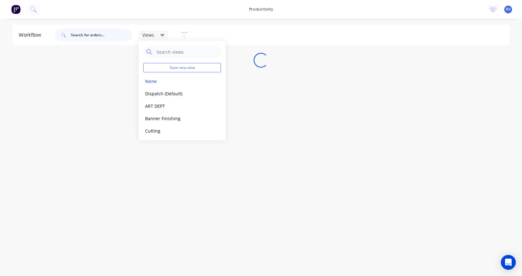
click at [102, 35] on input "text" at bounding box center [102, 35] width 62 height 12
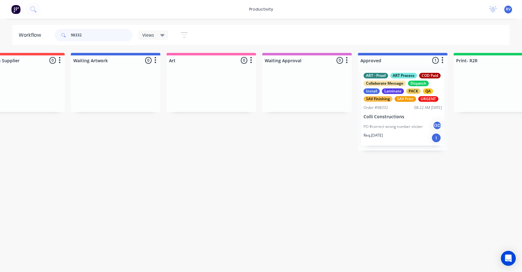
scroll to position [0, 328]
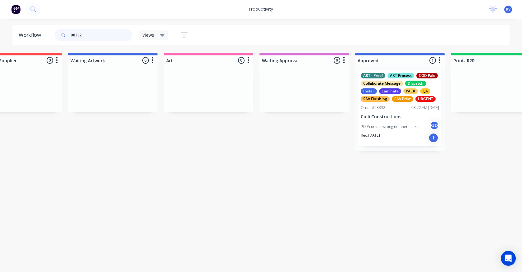
type input "98332"
click at [395, 112] on div "ART - Proof ART Process COD Paid Collaborate Message Dispatch Install Laminate …" at bounding box center [399, 107] width 83 height 75
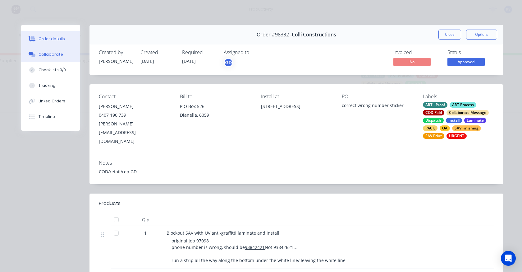
click at [39, 52] on div "Collaborate" at bounding box center [51, 55] width 25 height 6
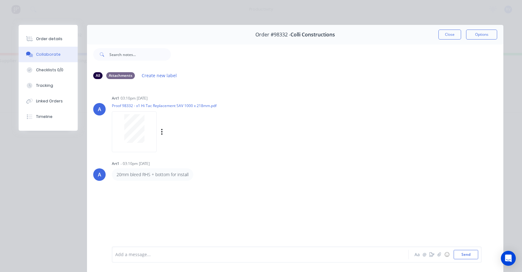
click at [136, 144] on div at bounding box center [134, 131] width 45 height 41
click at [441, 36] on button "Close" at bounding box center [450, 35] width 23 height 10
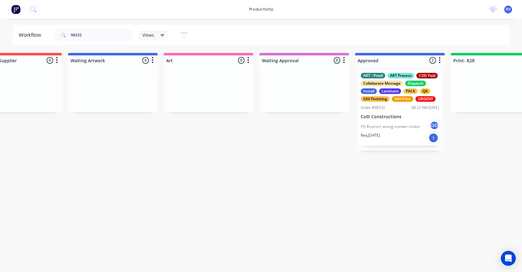
click at [147, 33] on span "Views" at bounding box center [148, 35] width 12 height 7
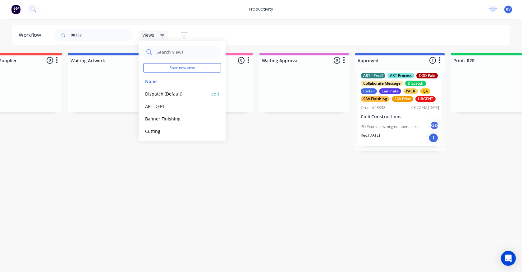
click at [154, 95] on button "Dispatch (Default)" at bounding box center [176, 93] width 66 height 7
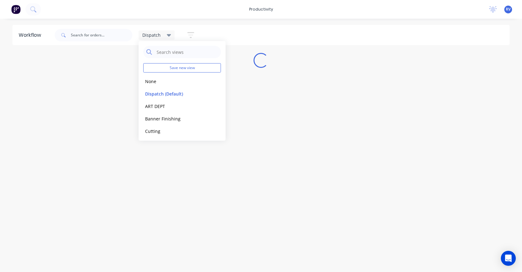
scroll to position [0, 0]
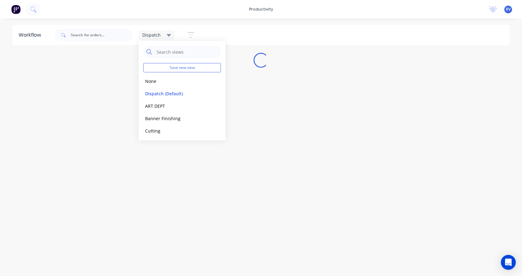
click at [141, 168] on div "Workflow Dispatch Save new view None edit Dispatch (Default) edit ART DEPT edit…" at bounding box center [261, 144] width 522 height 239
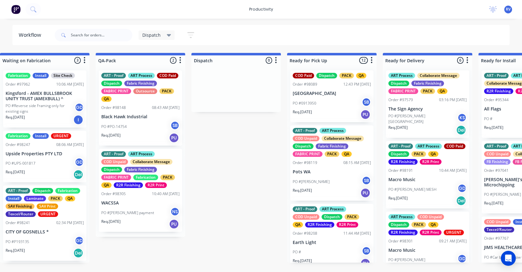
scroll to position [0, 302]
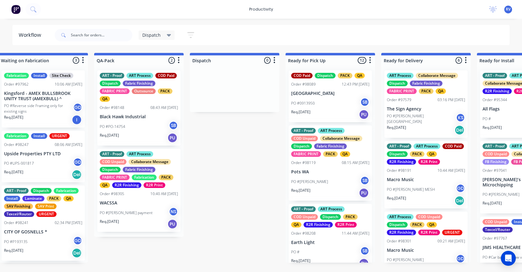
click at [138, 214] on p "PO #[PERSON_NAME] payment" at bounding box center [126, 213] width 53 height 6
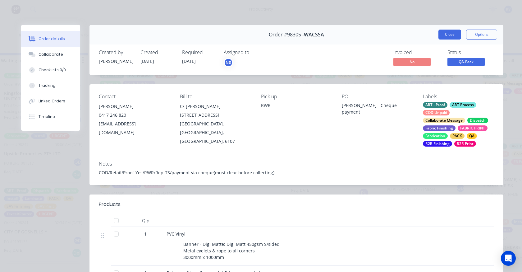
click at [443, 35] on button "Close" at bounding box center [450, 35] width 23 height 10
